Goal: Task Accomplishment & Management: Manage account settings

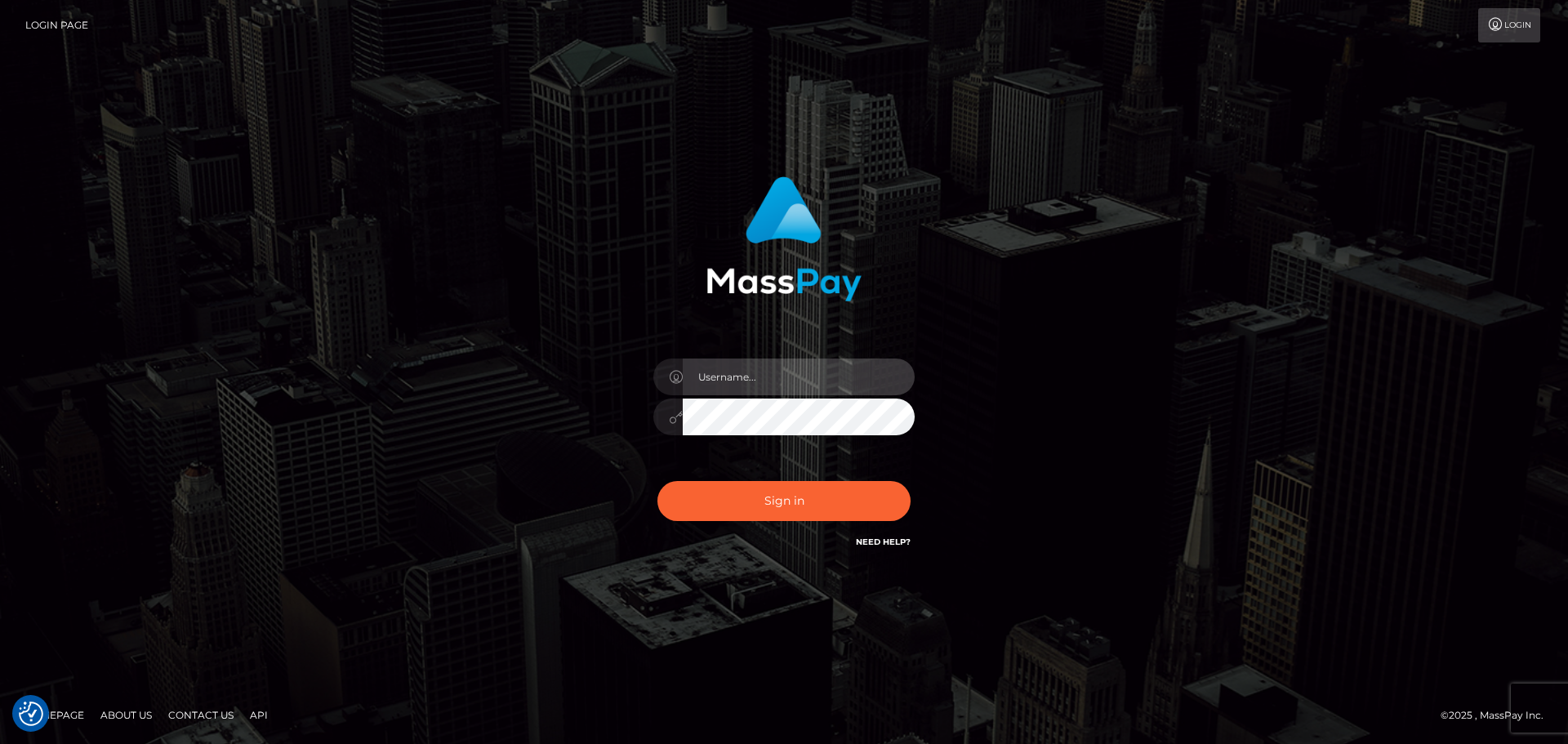
type input "Bedis"
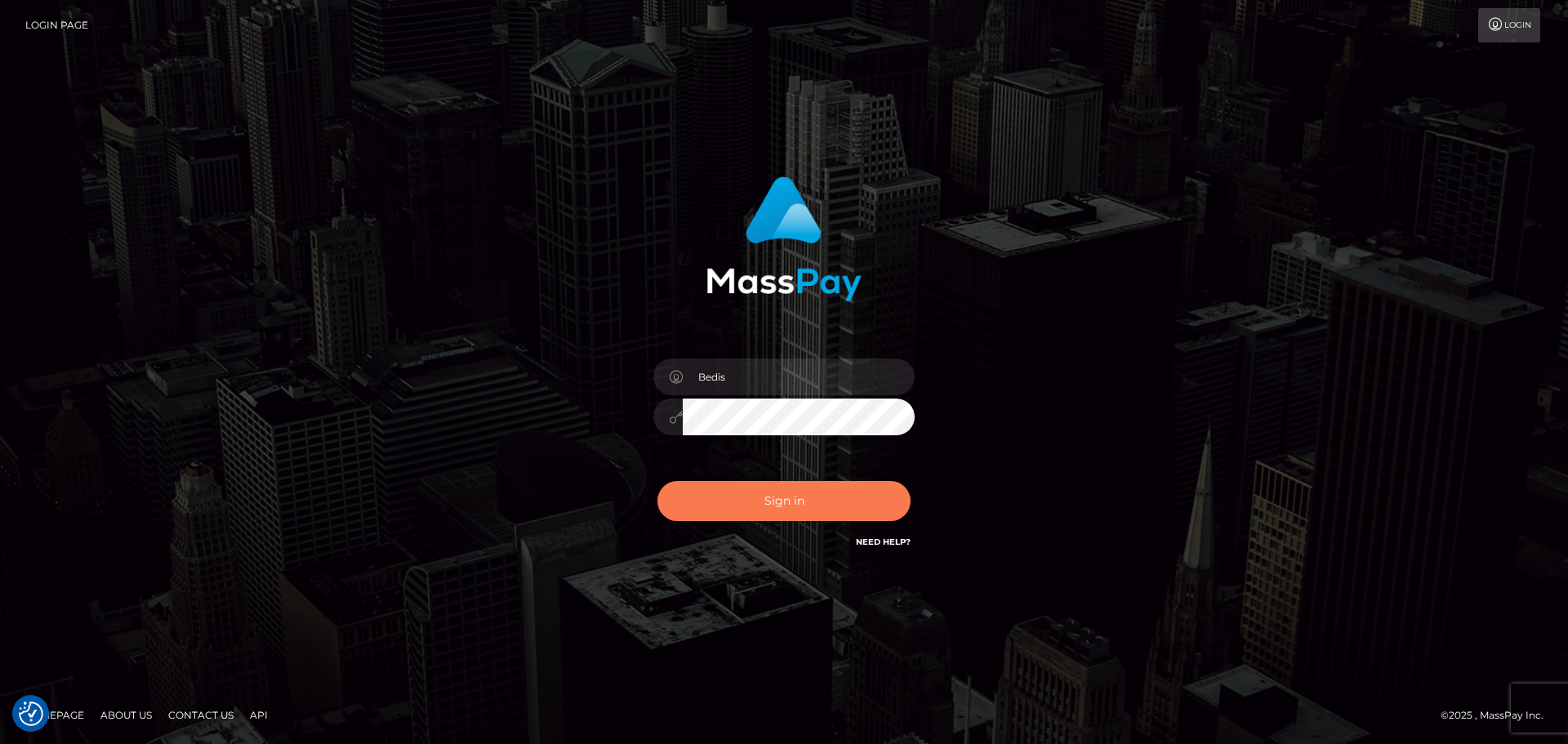
click at [816, 509] on button "Sign in" at bounding box center [784, 501] width 253 height 40
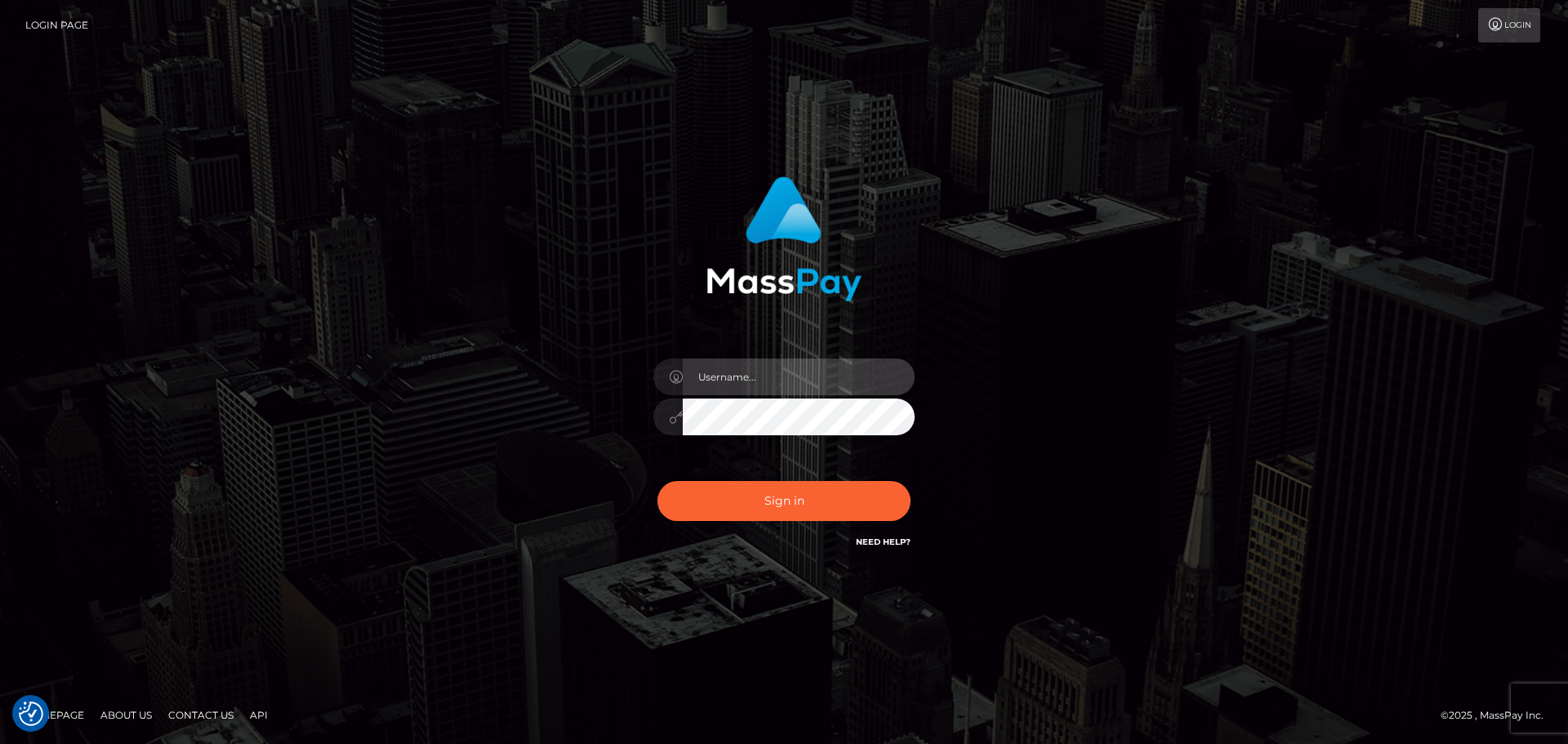
type input "Bedis"
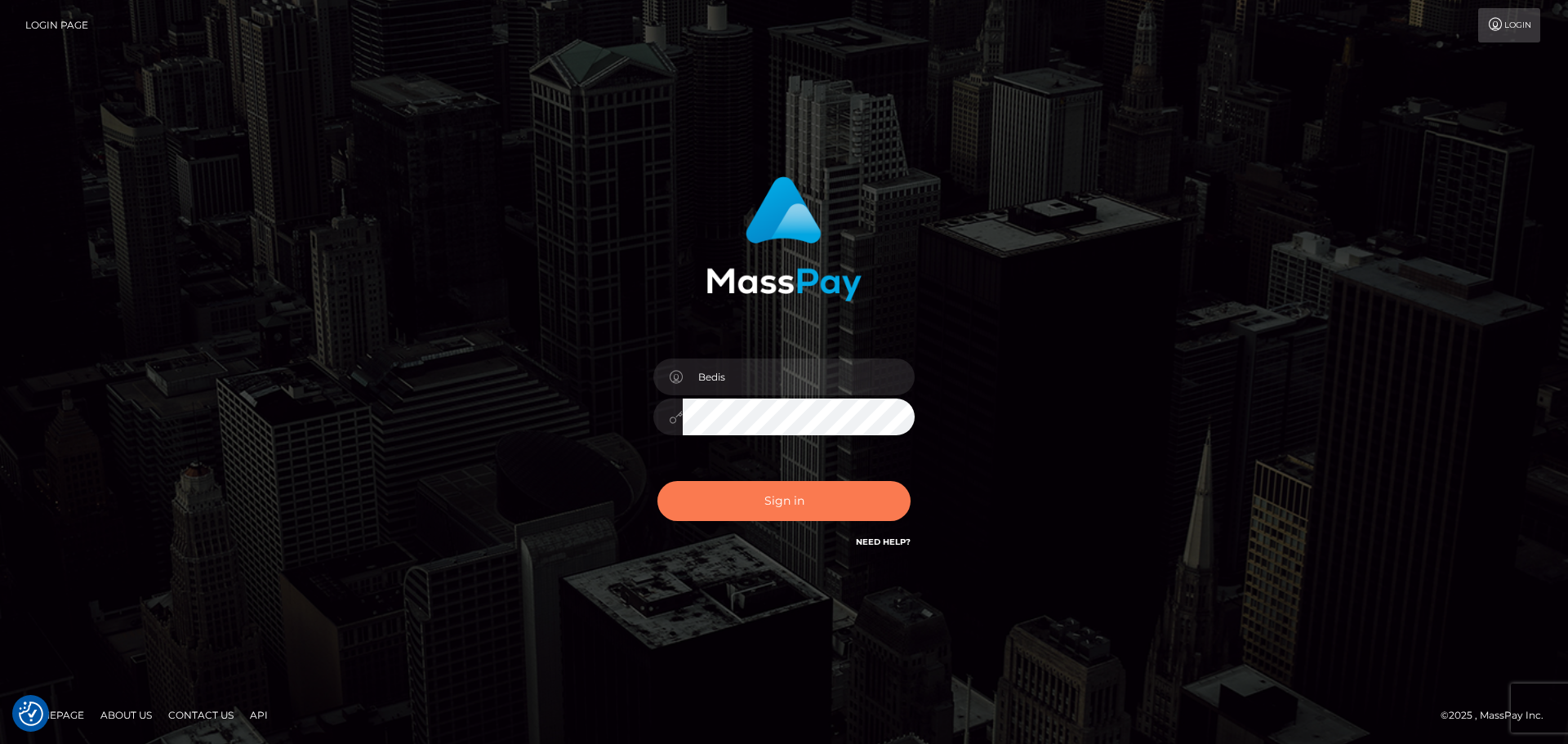
click at [803, 514] on button "Sign in" at bounding box center [784, 501] width 253 height 40
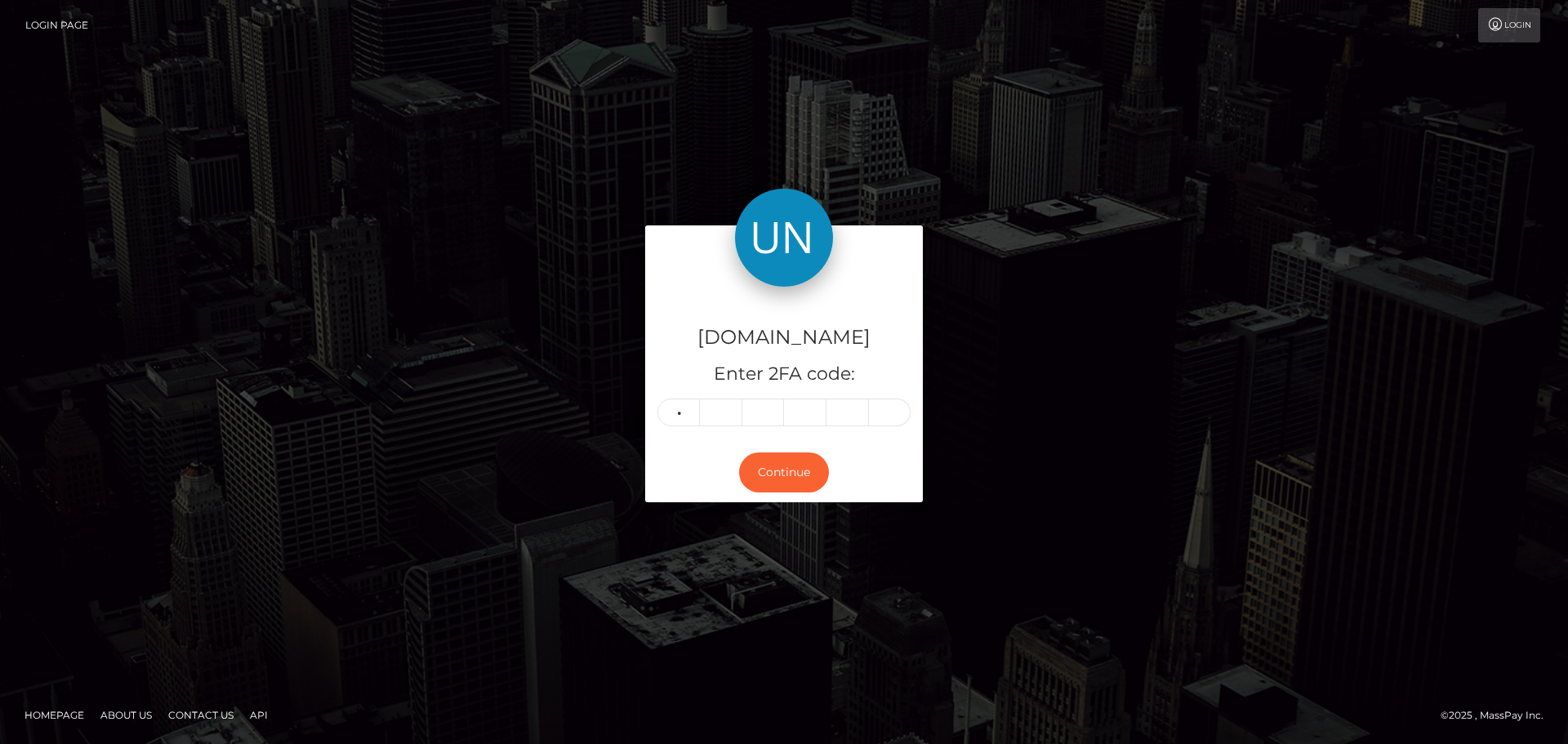
type input "3"
type input "1"
type input "4"
type input "7"
type input "0"
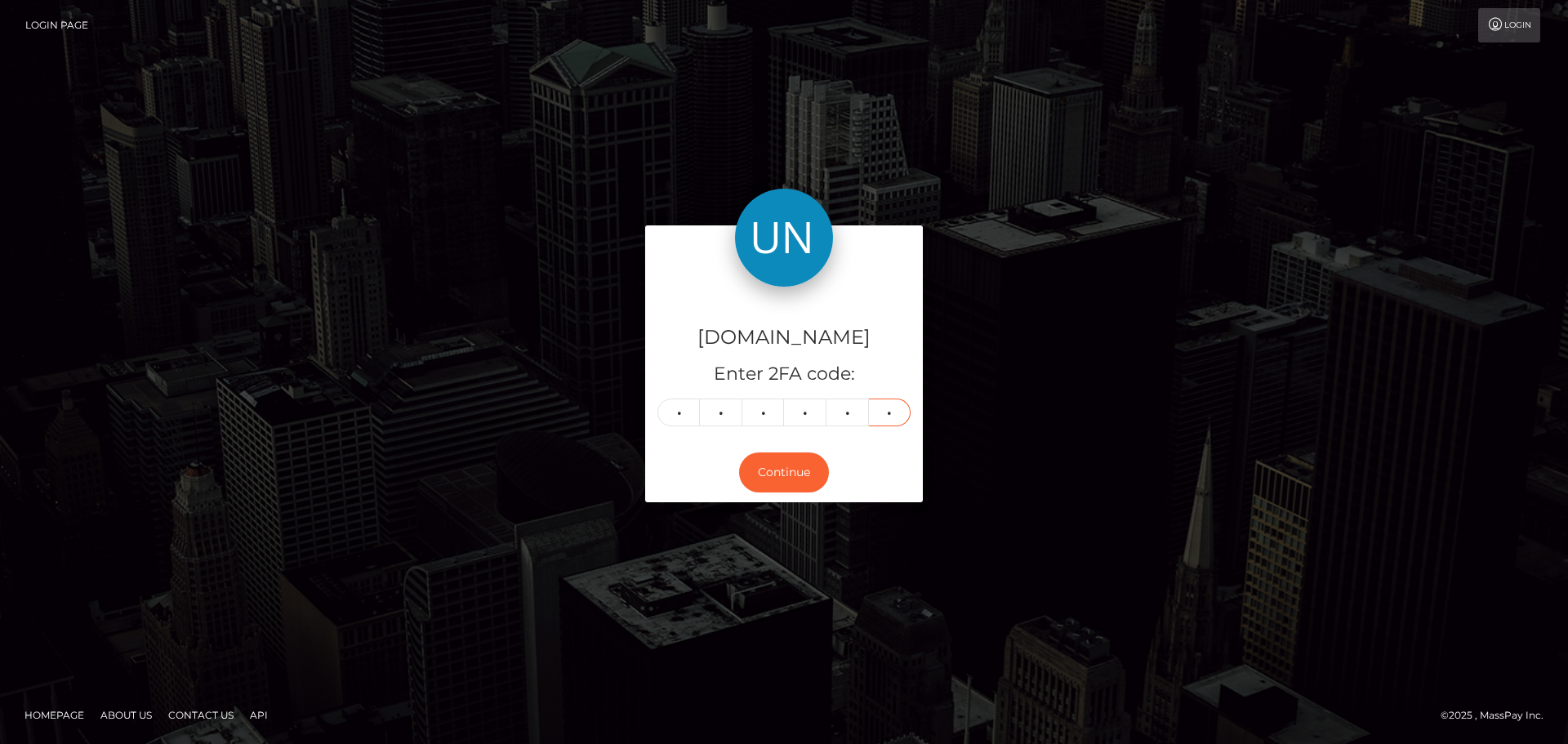
type input "4"
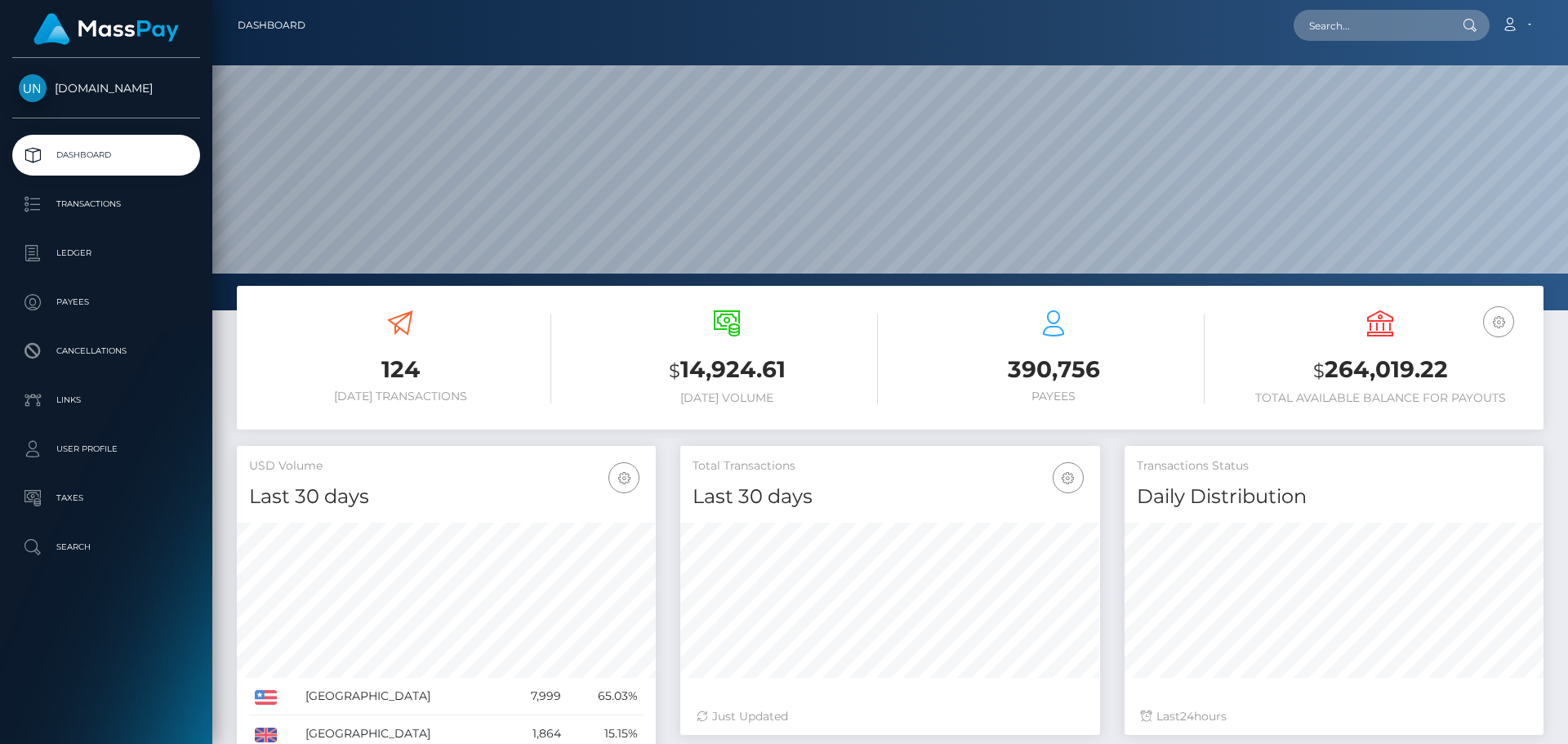
scroll to position [290, 420]
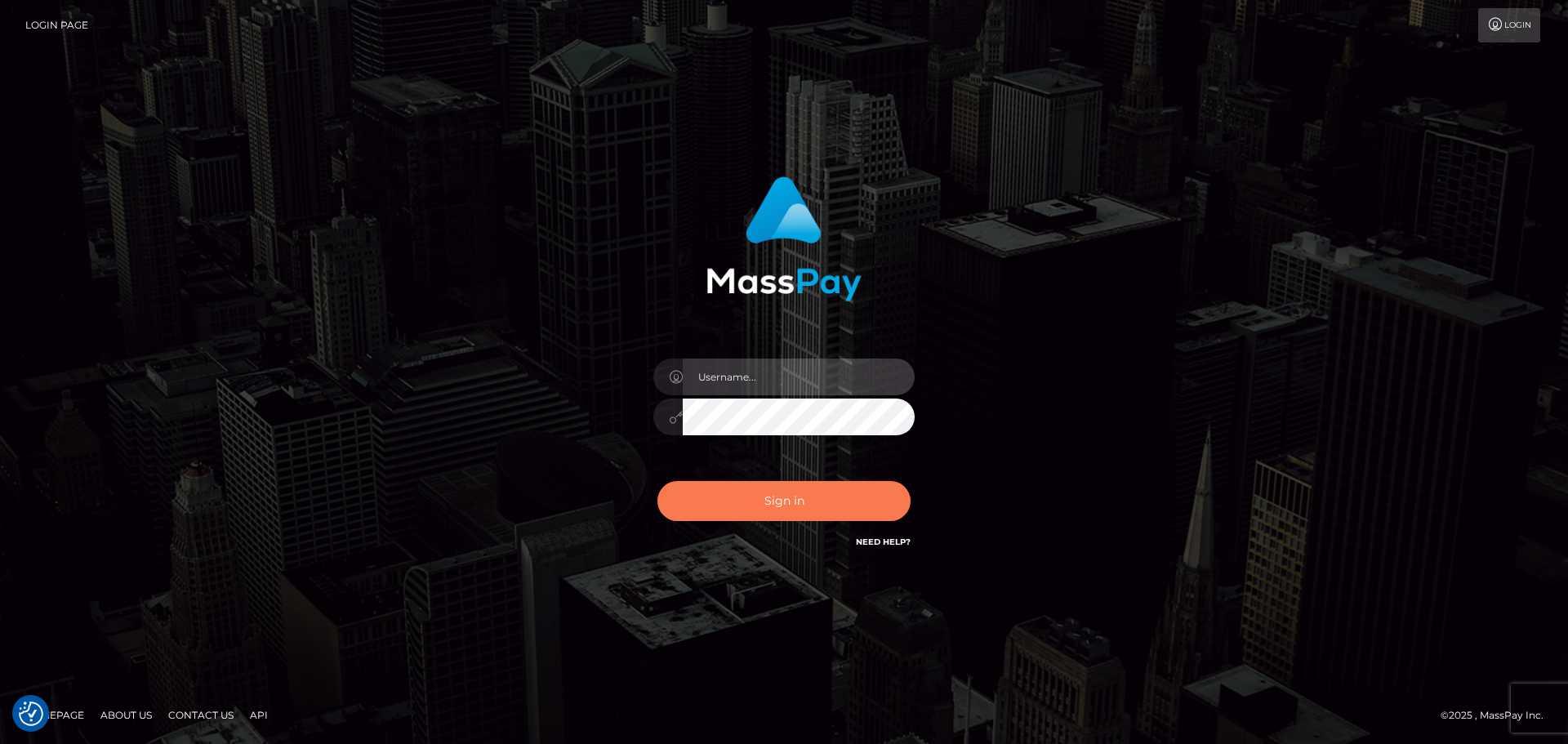
type input "Bedis"
click at [806, 493] on button "Sign in" at bounding box center [784, 501] width 253 height 40
type input "Bedis"
click at [817, 511] on button "Sign in" at bounding box center [784, 501] width 253 height 40
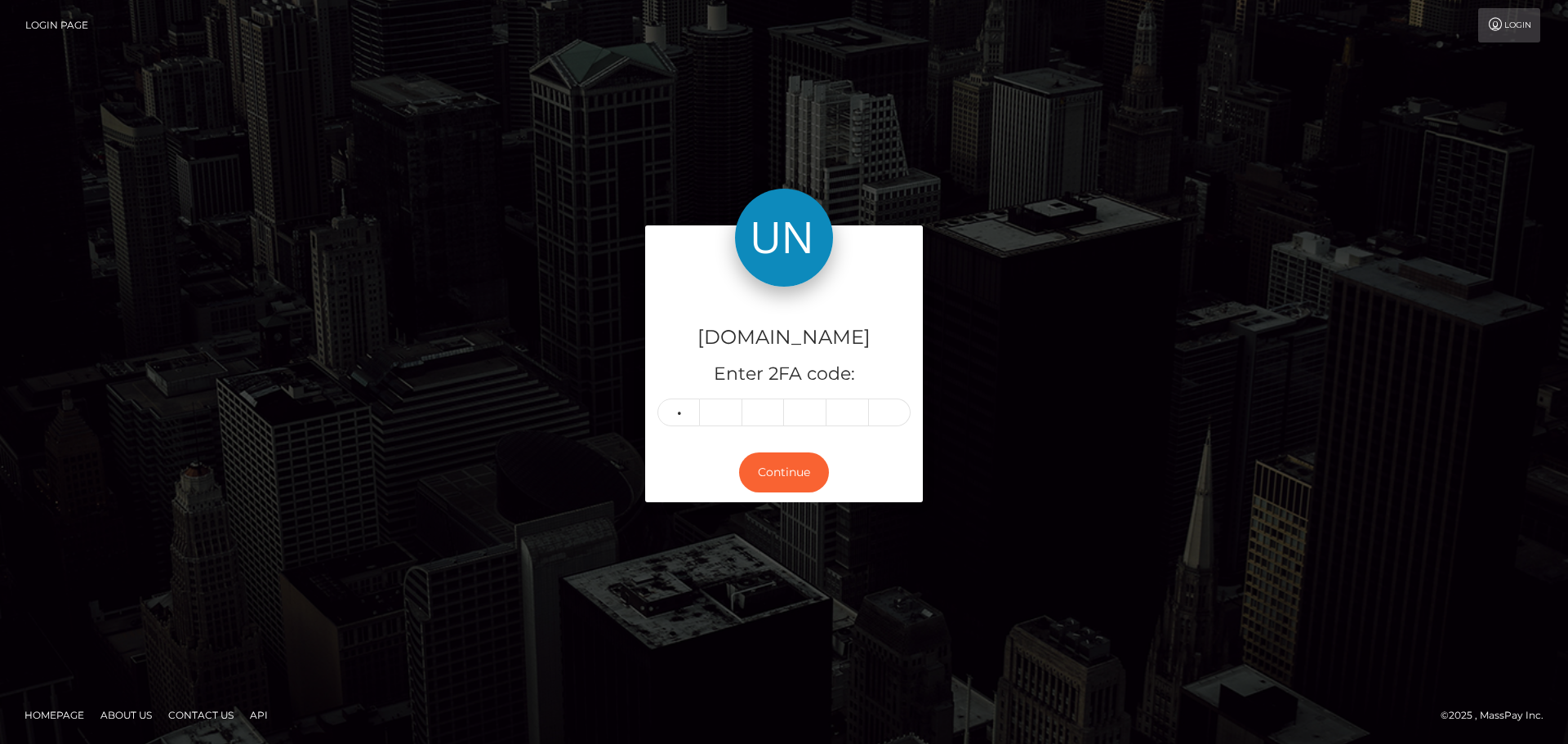
type input "0"
type input "5"
type input "8"
type input "1"
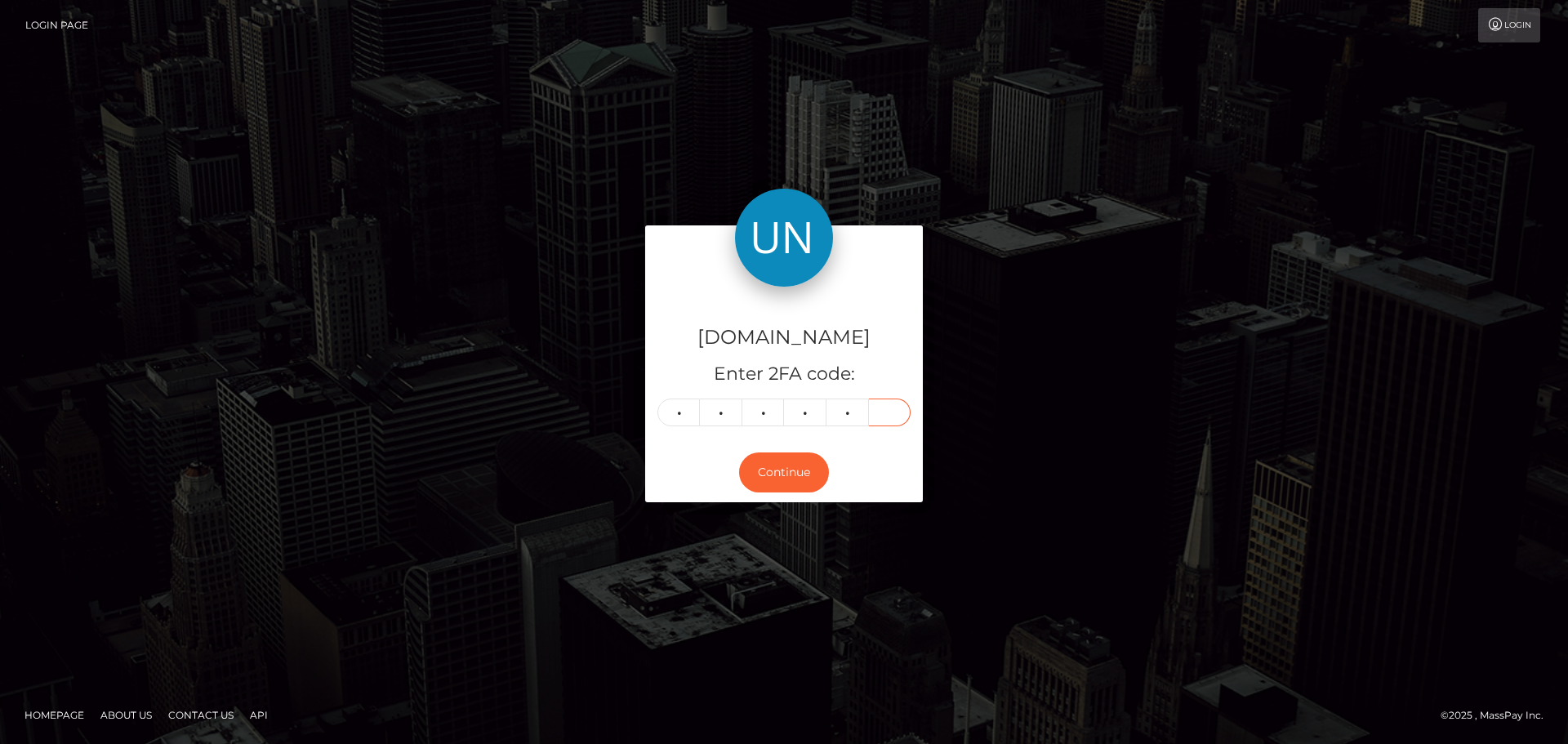
type input "3"
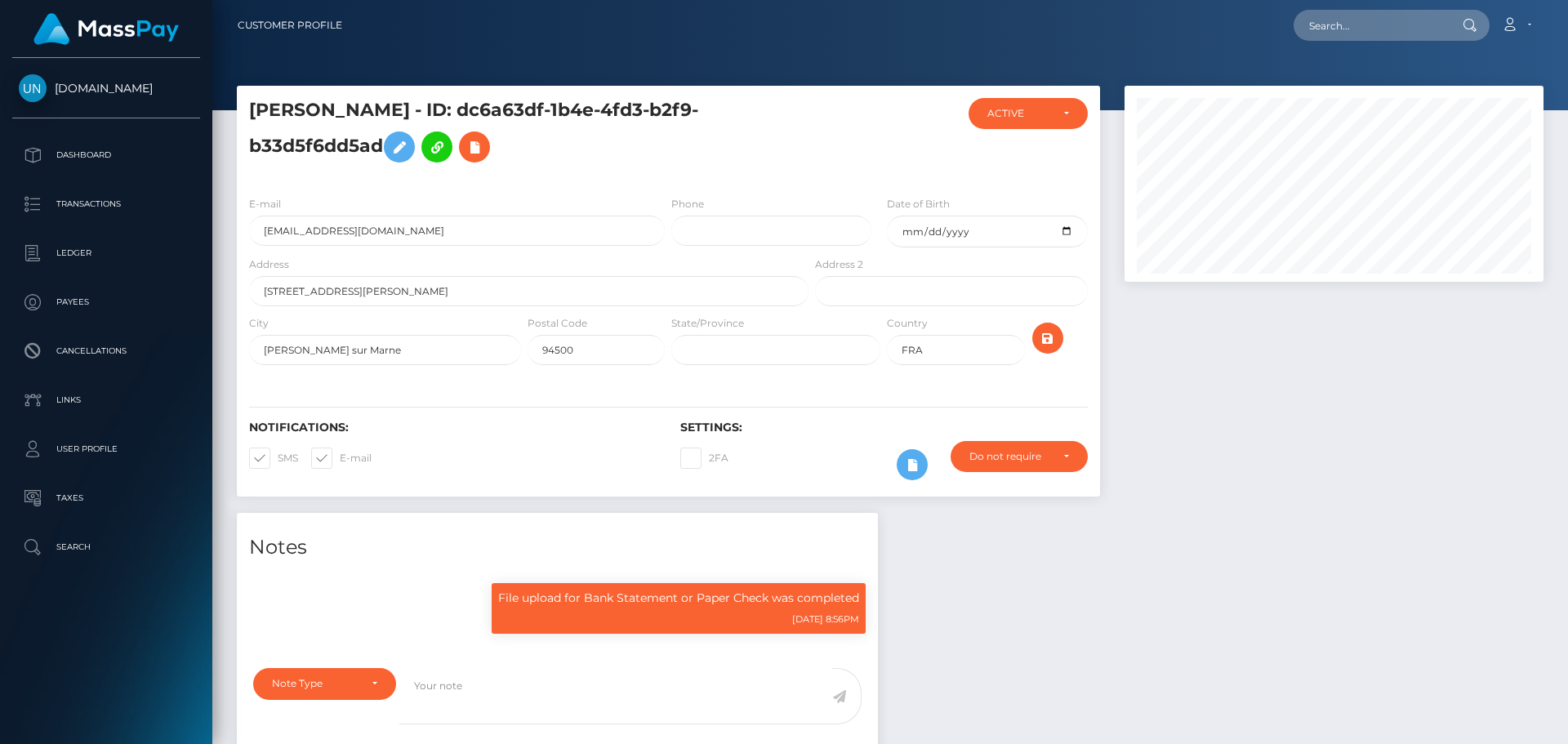
scroll to position [196, 420]
drag, startPoint x: 456, startPoint y: 106, endPoint x: 378, endPoint y: 152, distance: 90.6
click at [378, 152] on h5 "[PERSON_NAME] - ID: dc6a63df-1b4e-4fd3-b2f9-b33d5f6dd5ad" at bounding box center [524, 135] width 550 height 73
copy h5 "ID: dc6a63df-1b4e-4fd3-b2f9-b33d5f6dd5ad"
click at [435, 237] on input "[EMAIL_ADDRESS][DOMAIN_NAME]" at bounding box center [456, 230] width 416 height 30
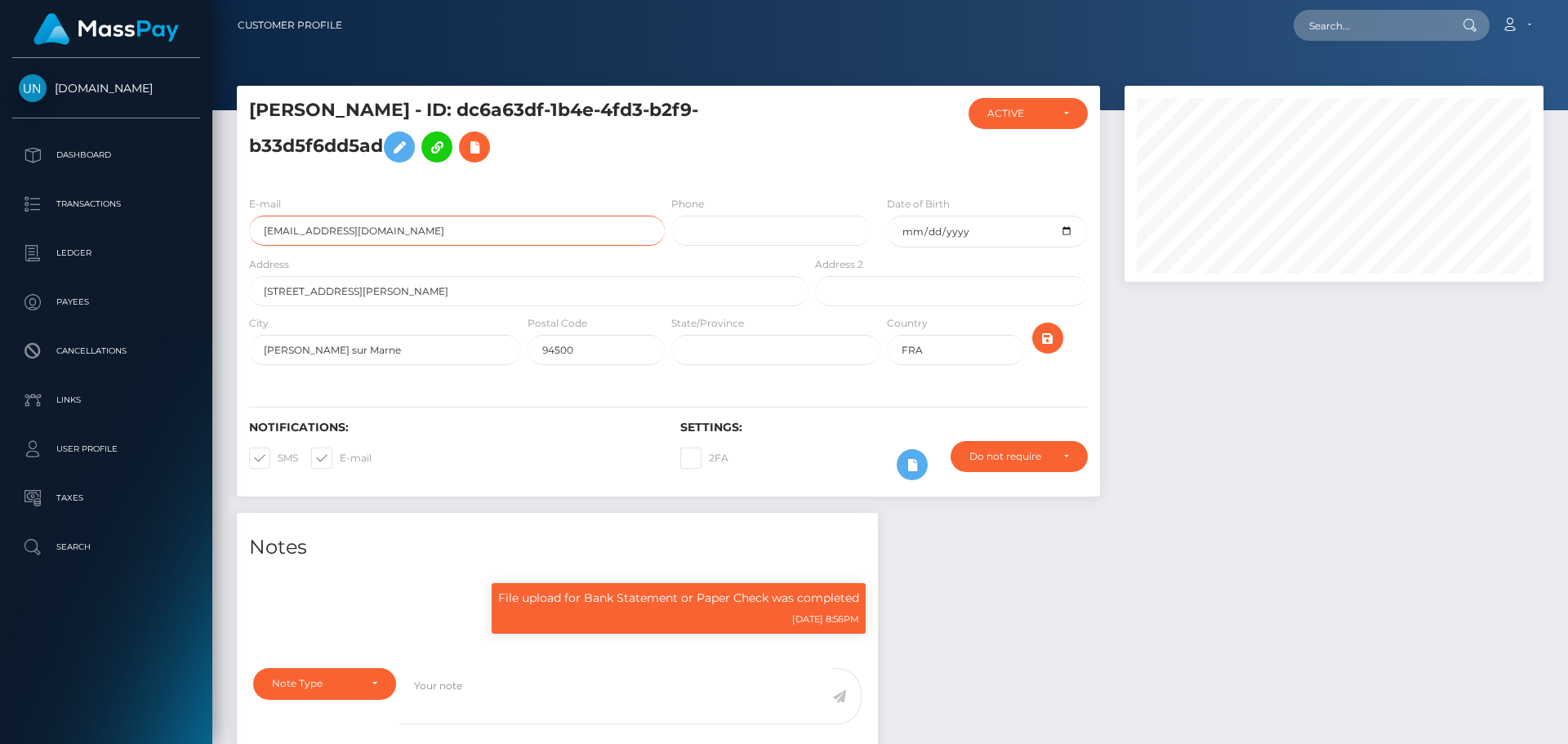
click at [435, 237] on input "[EMAIL_ADDRESS][DOMAIN_NAME]" at bounding box center [456, 230] width 416 height 30
